Goal: Navigation & Orientation: Find specific page/section

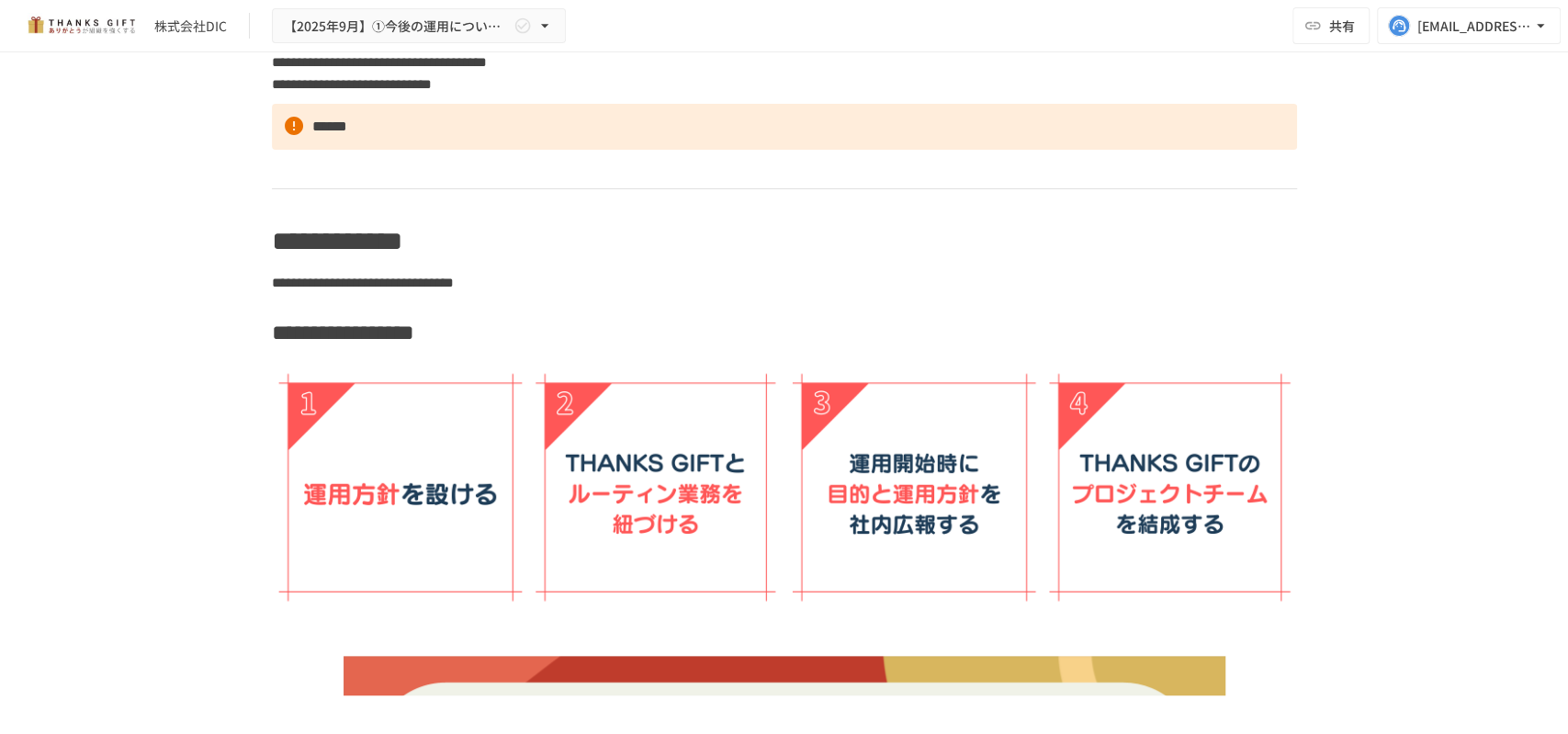
scroll to position [4379, 0]
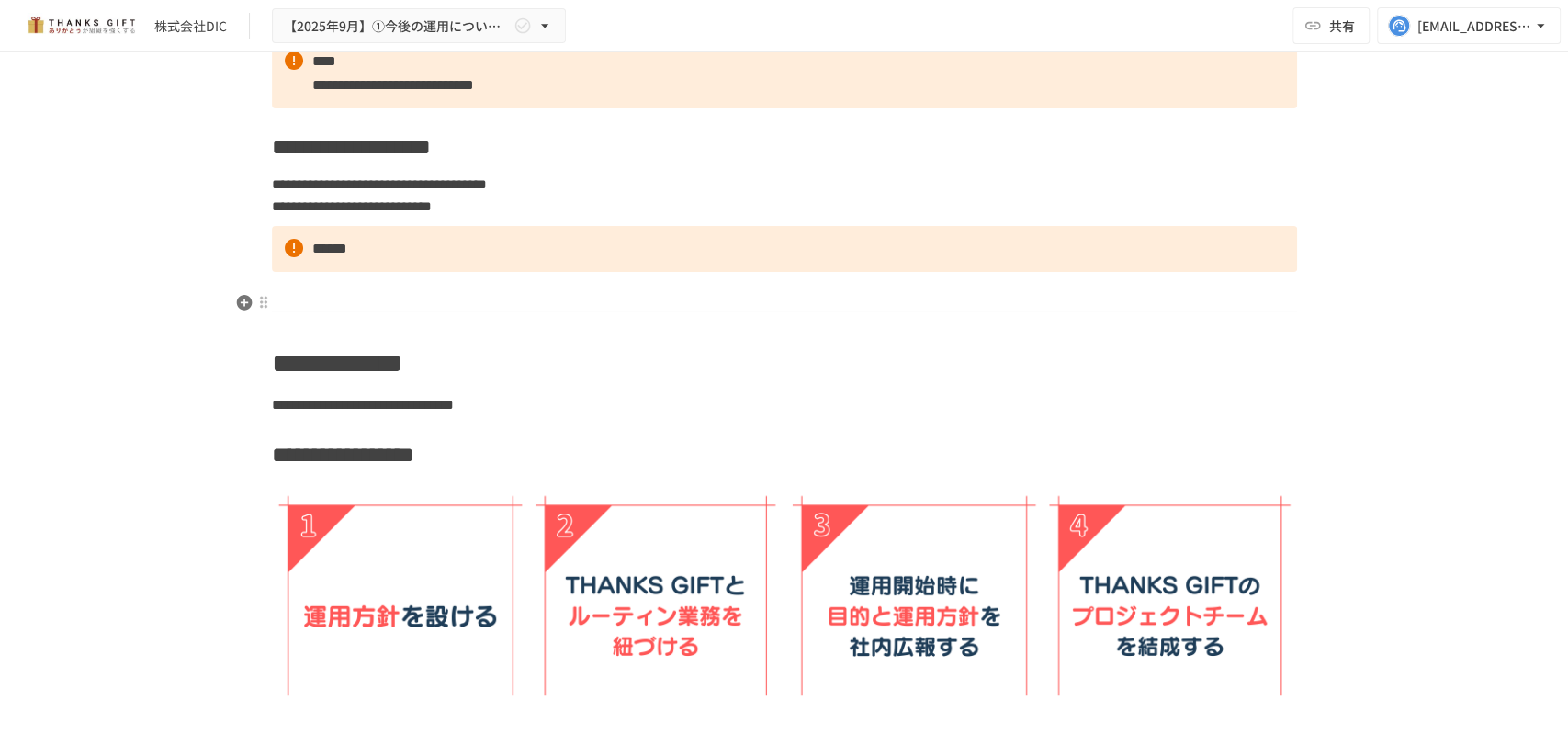
click at [363, 272] on p "******" at bounding box center [785, 249] width 1025 height 46
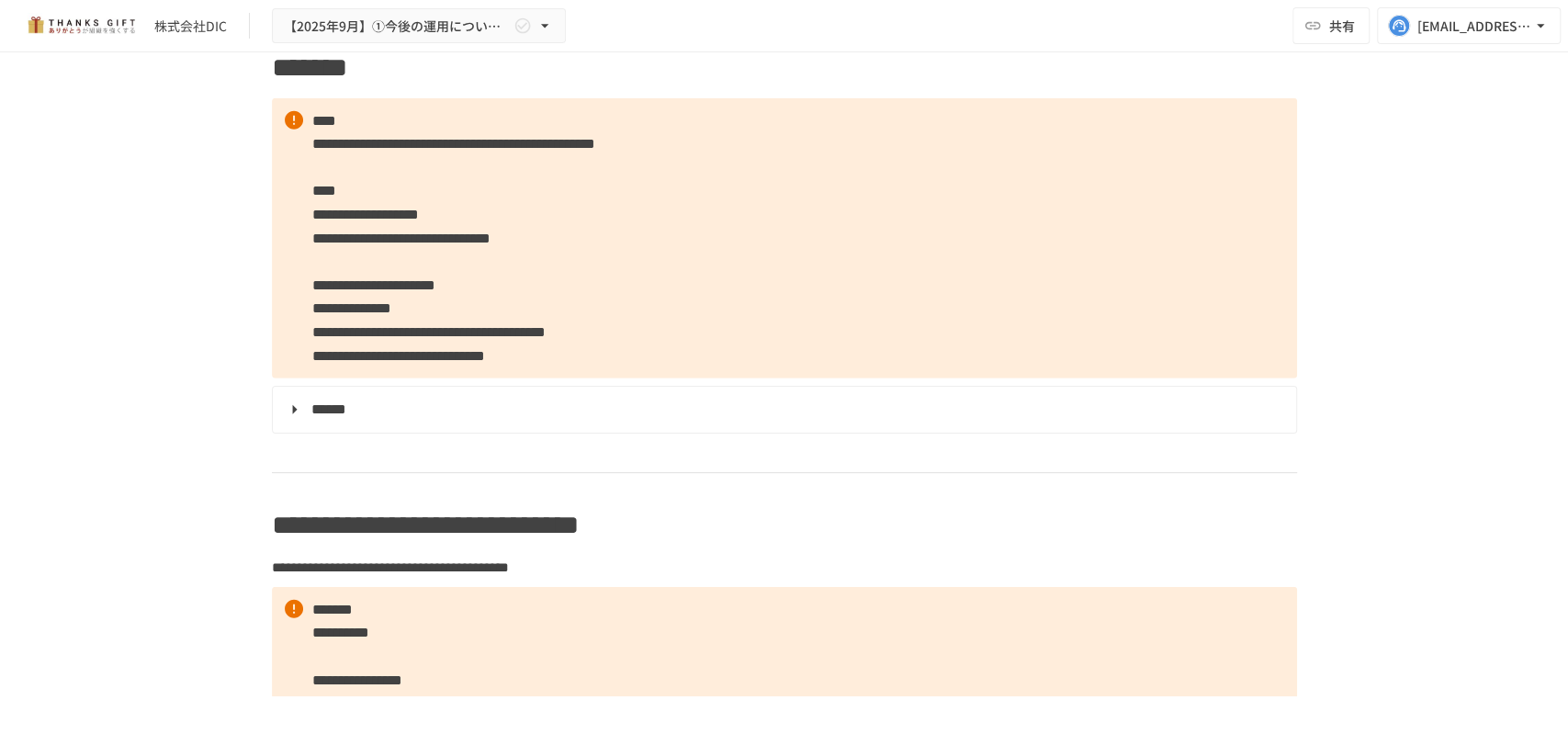
scroll to position [3277, 0]
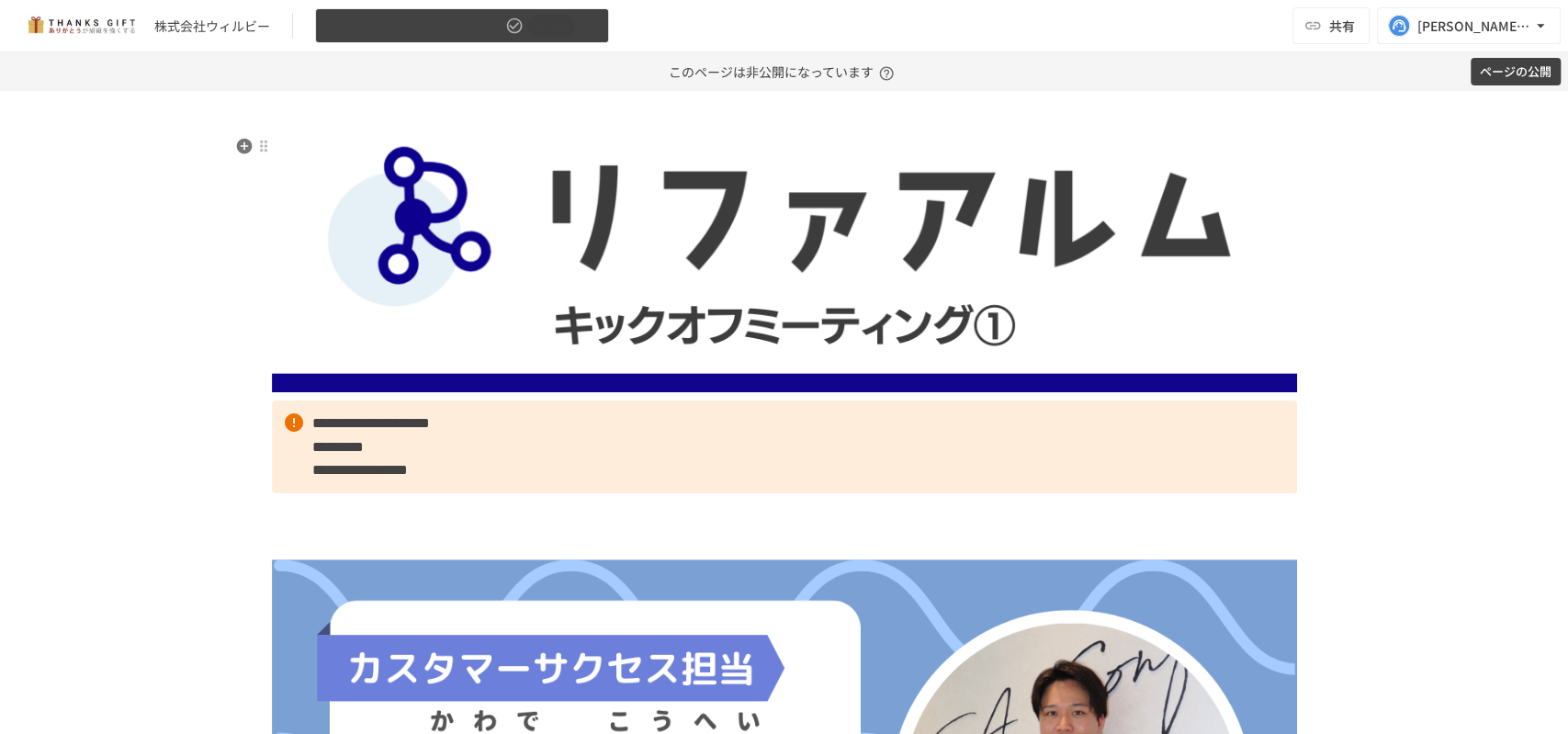
click at [427, 22] on span "①リファアルムキックオフmtg" at bounding box center [414, 26] width 175 height 23
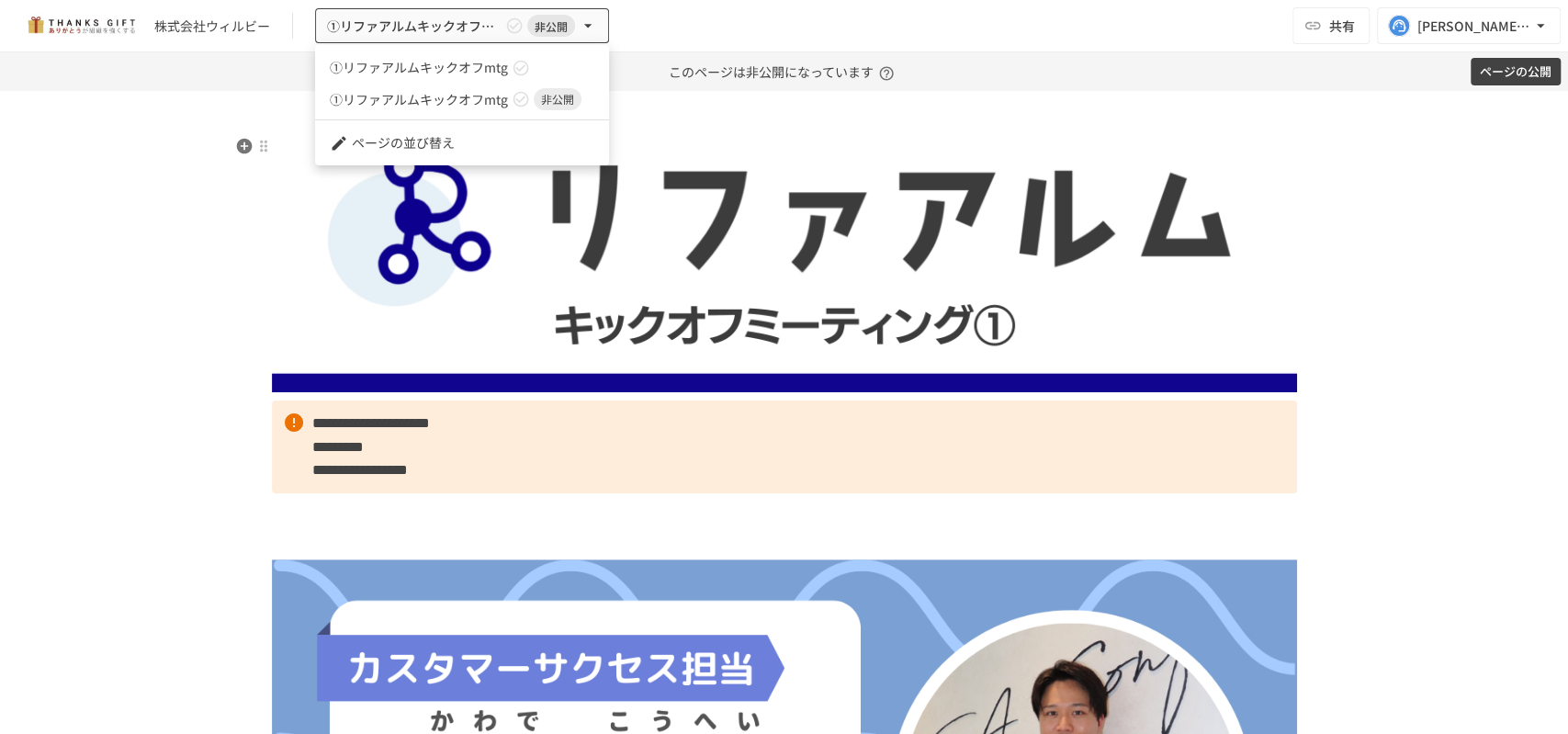
click at [428, 78] on link "①リファアルムキックオフmtg" at bounding box center [462, 68] width 294 height 30
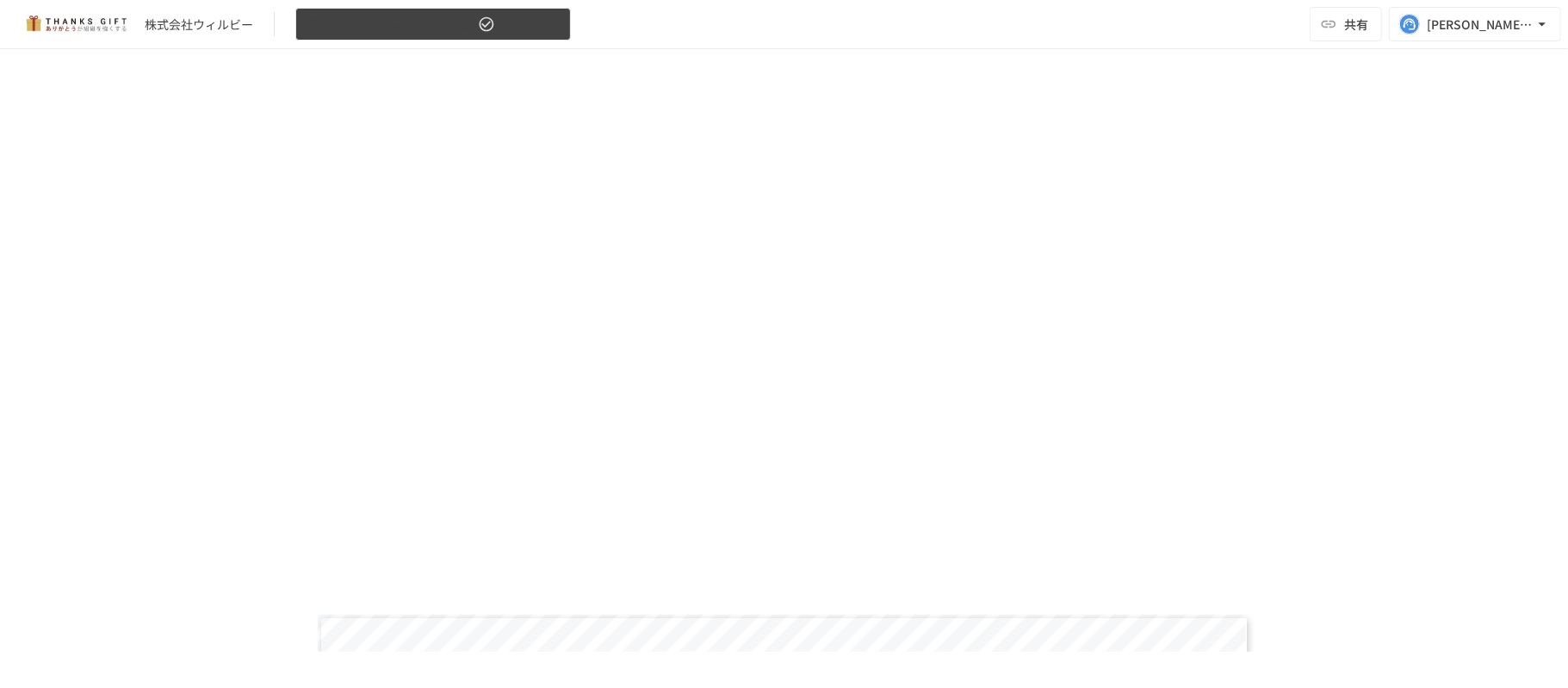
scroll to position [1379, 0]
